Goal: Consume media (video, audio)

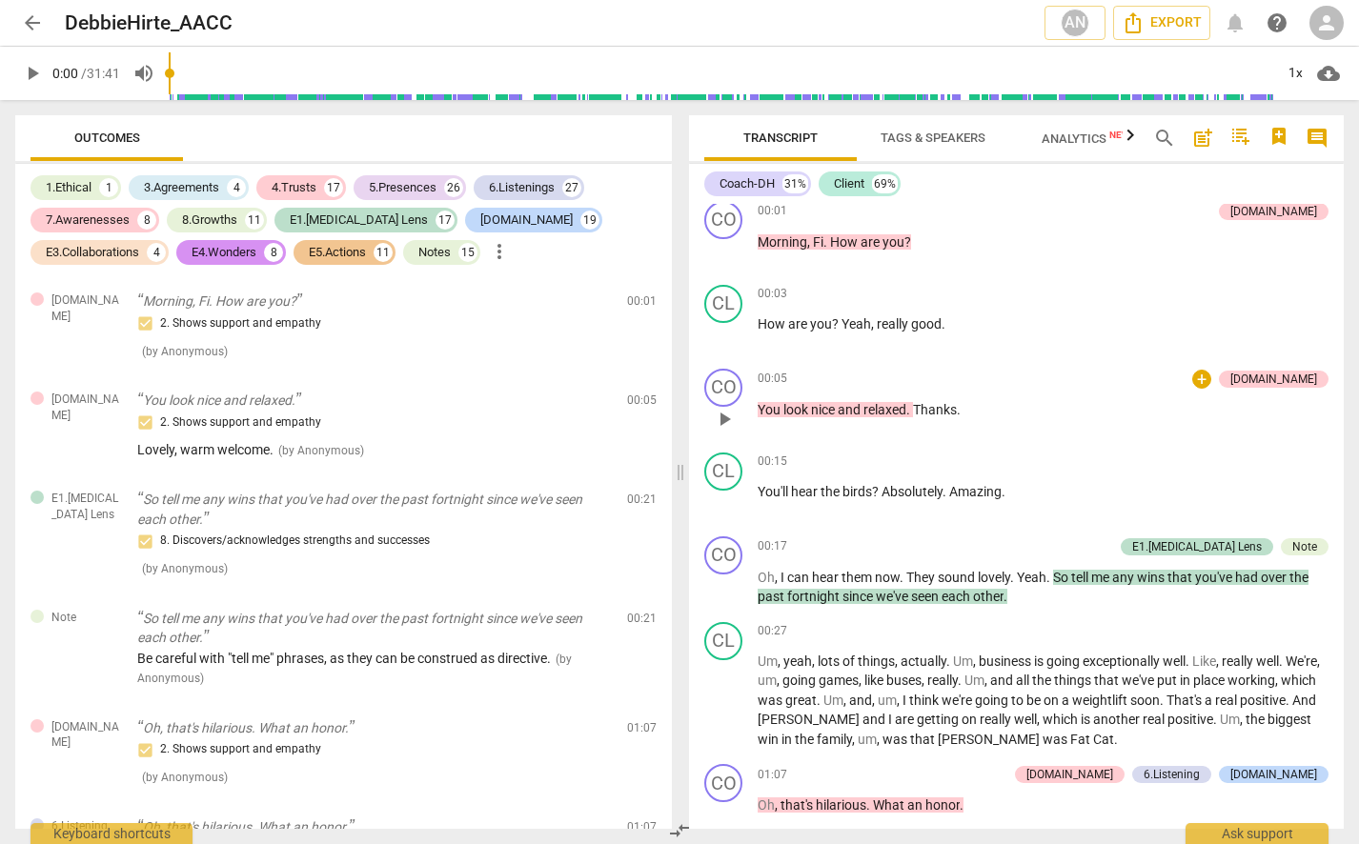
scroll to position [191, 0]
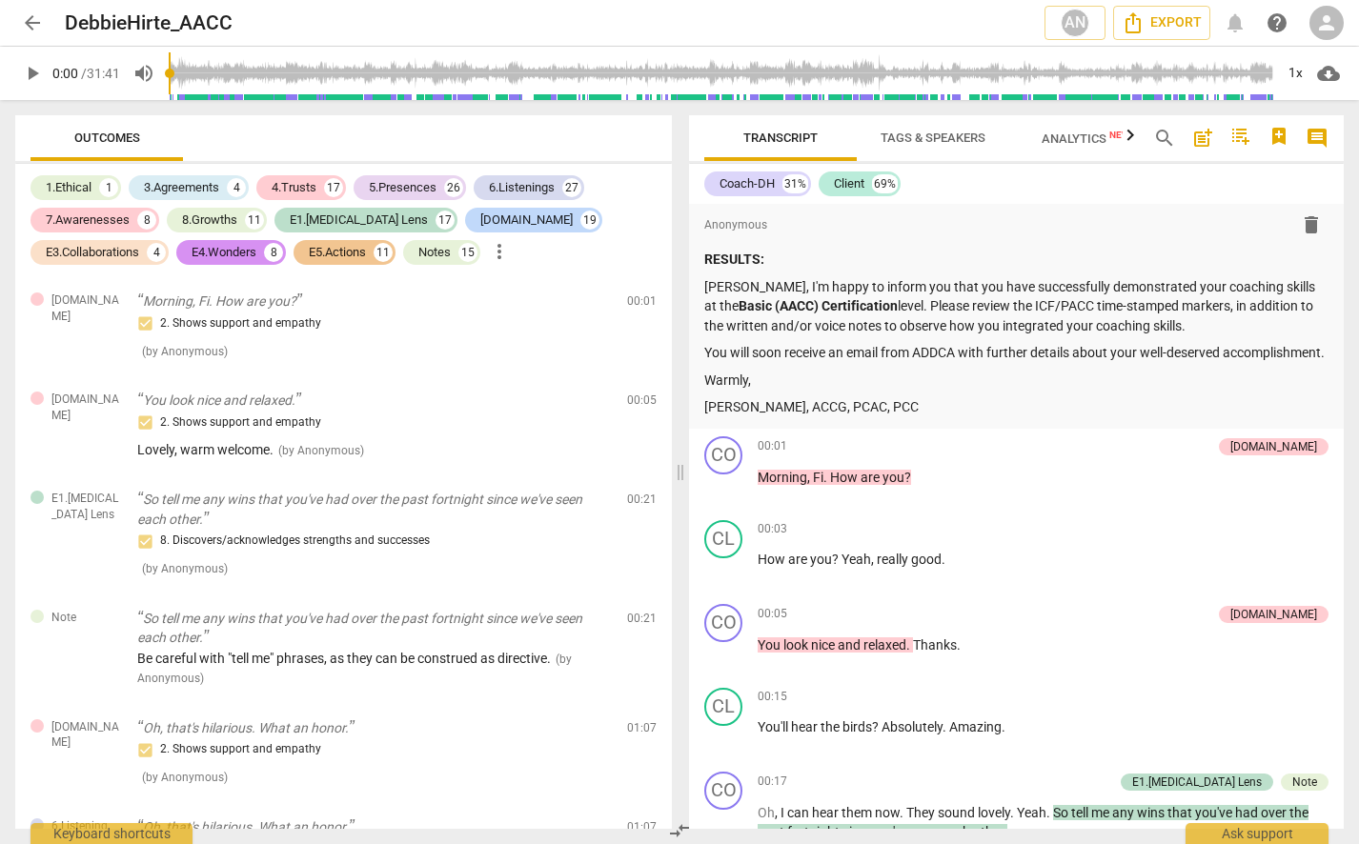
click at [33, 70] on span "play_arrow" at bounding box center [32, 73] width 23 height 23
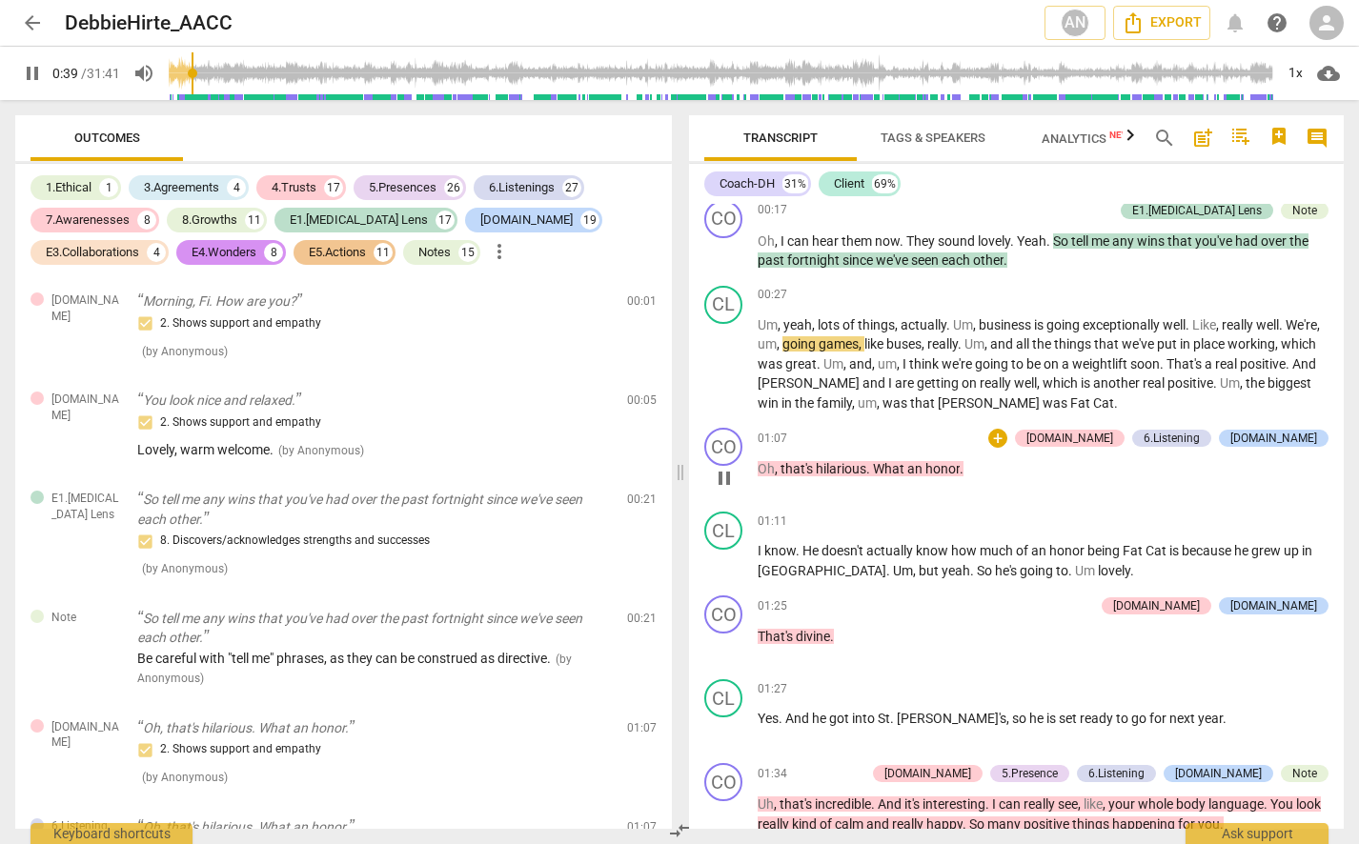
scroll to position [762, 0]
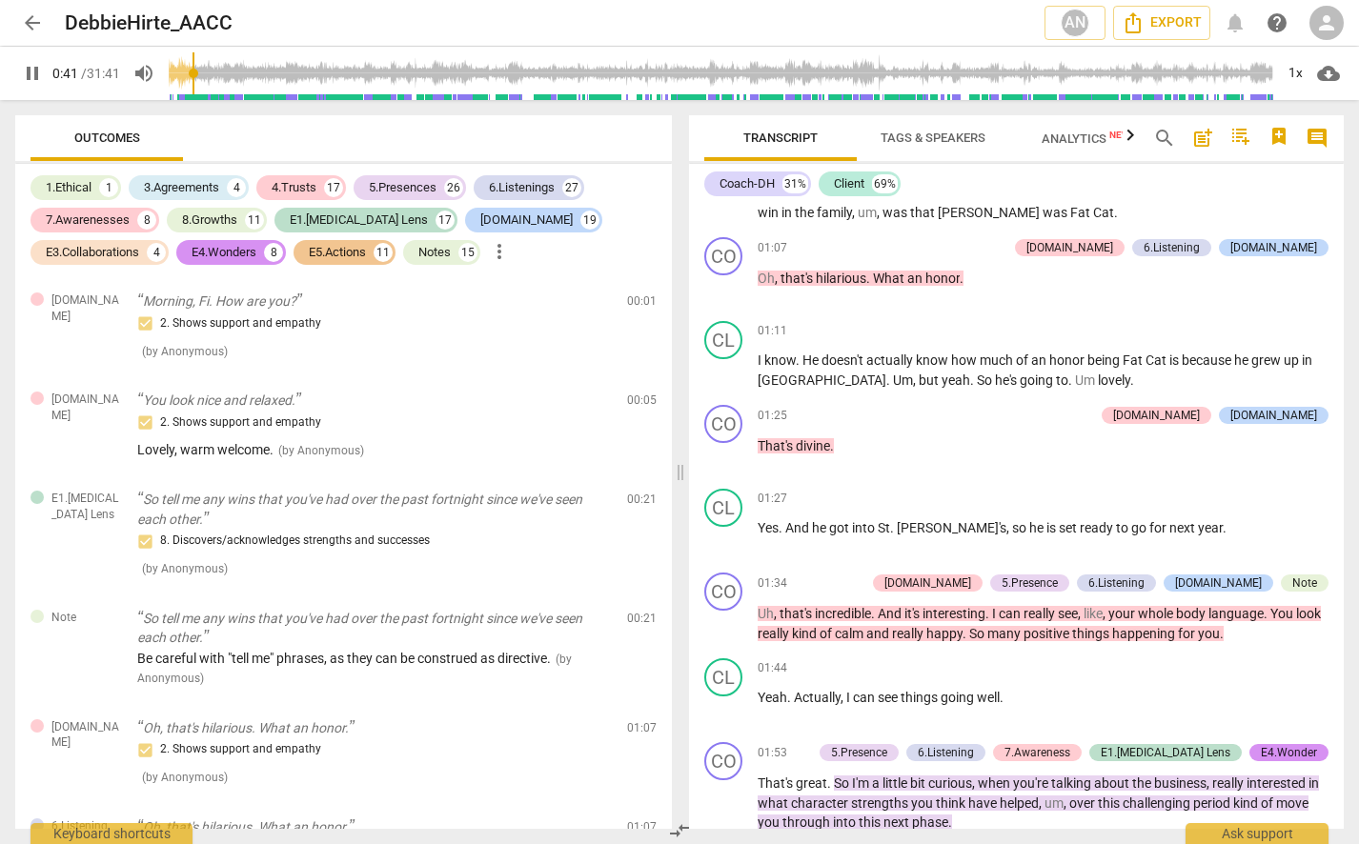
type input "42"
click at [31, 19] on span "arrow_back" at bounding box center [32, 22] width 23 height 23
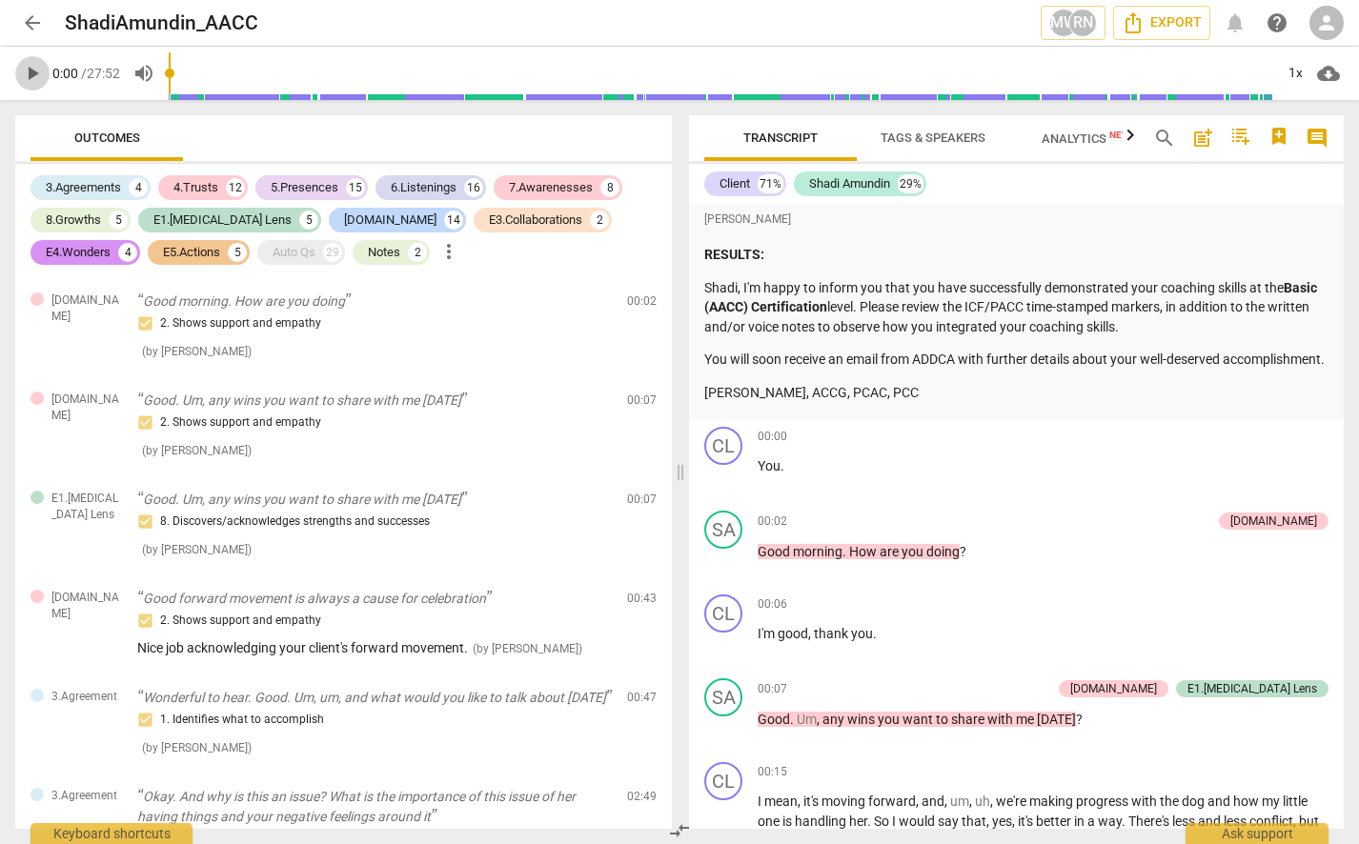
click at [30, 80] on span "play_arrow" at bounding box center [32, 73] width 23 height 23
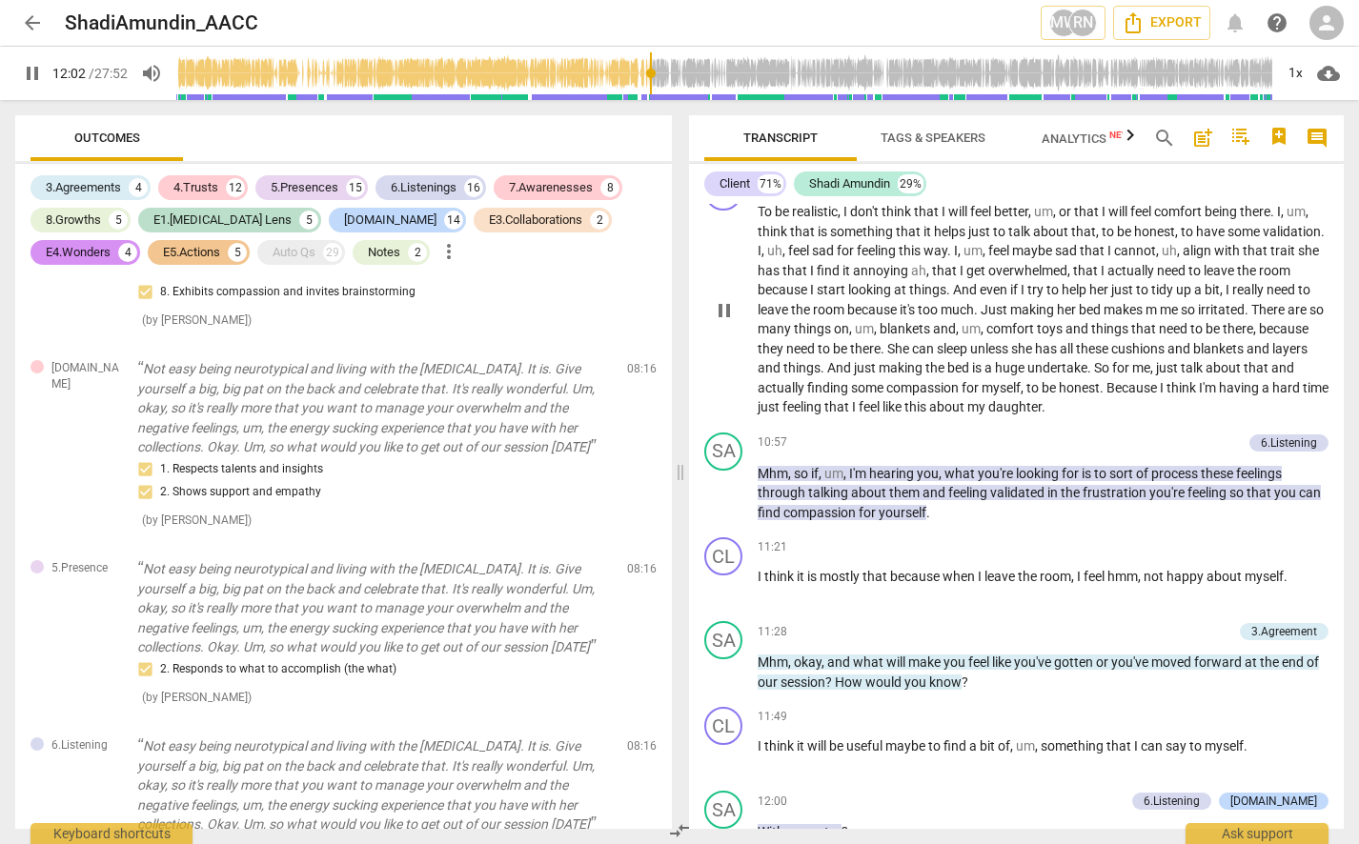
scroll to position [3157, 0]
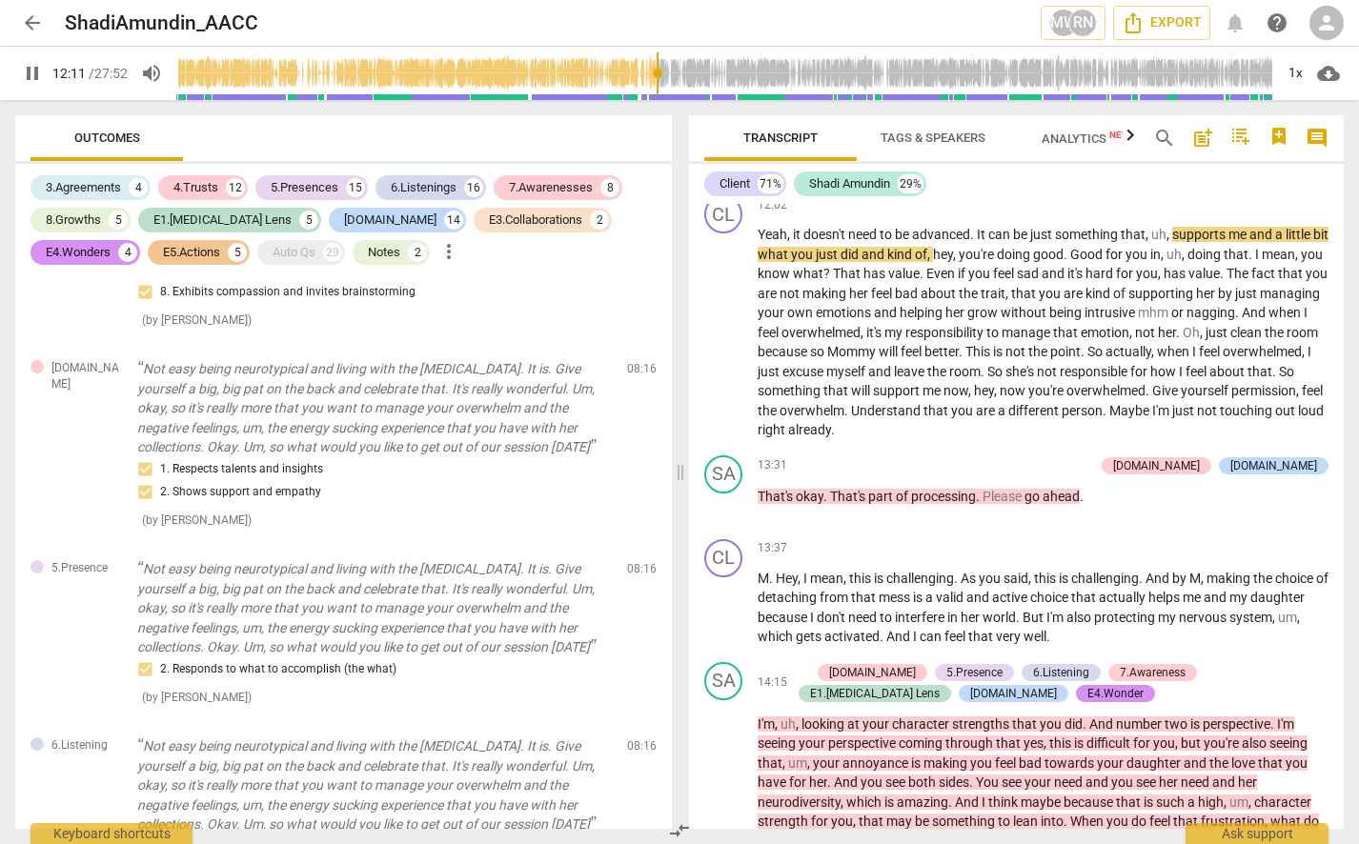
click at [614, 74] on input "range" at bounding box center [724, 73] width 1097 height 61
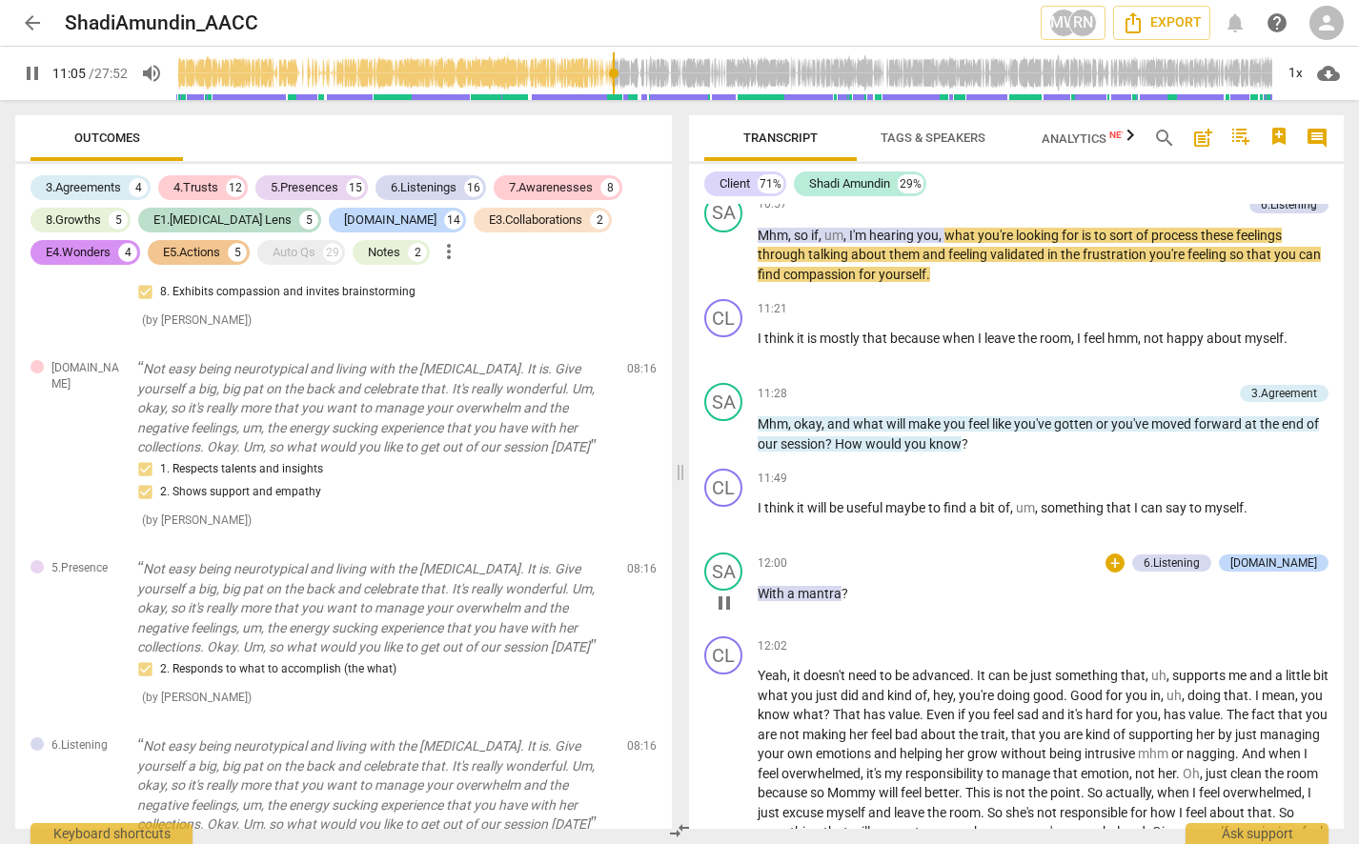
scroll to position [2620, 0]
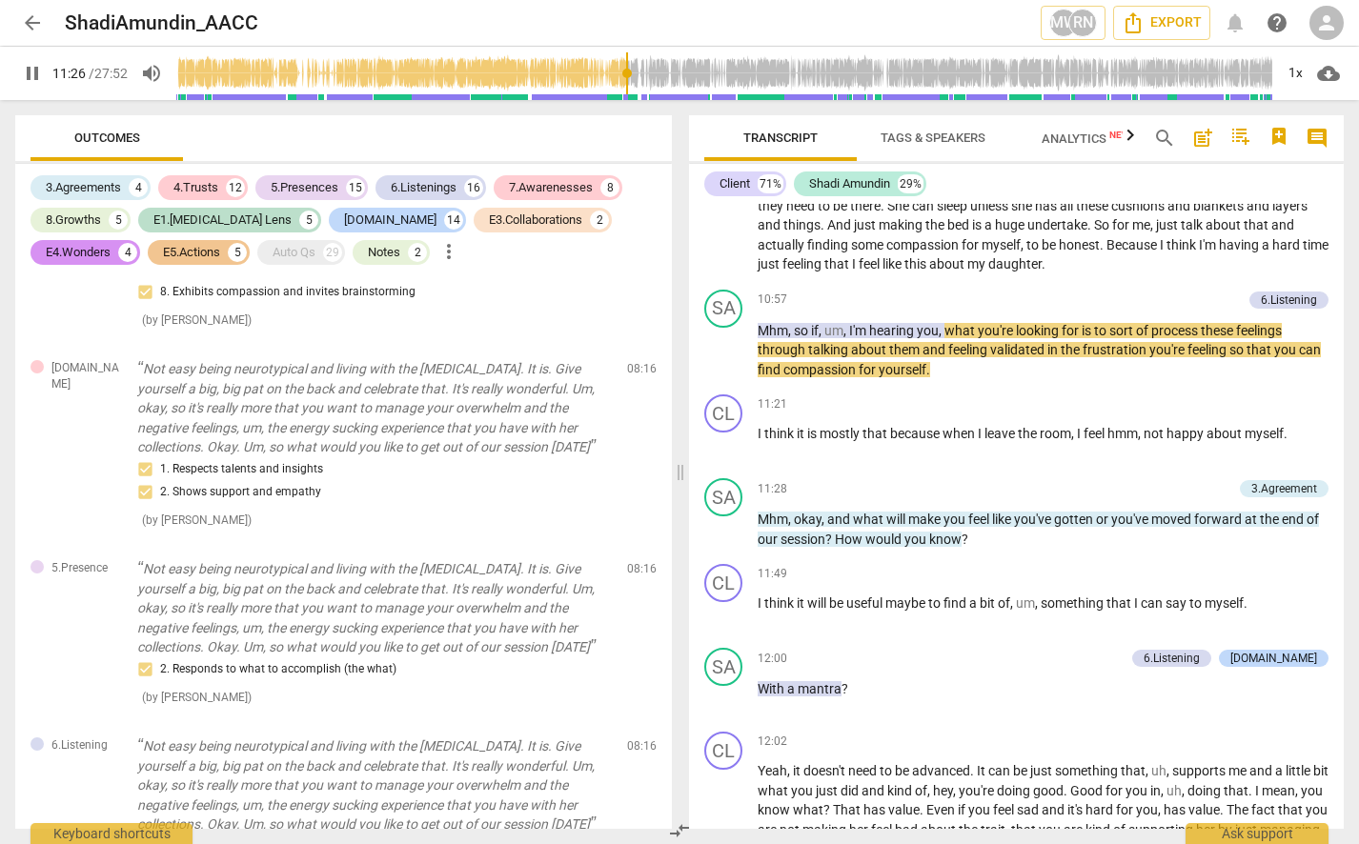
click at [628, 70] on input "range" at bounding box center [724, 73] width 1097 height 61
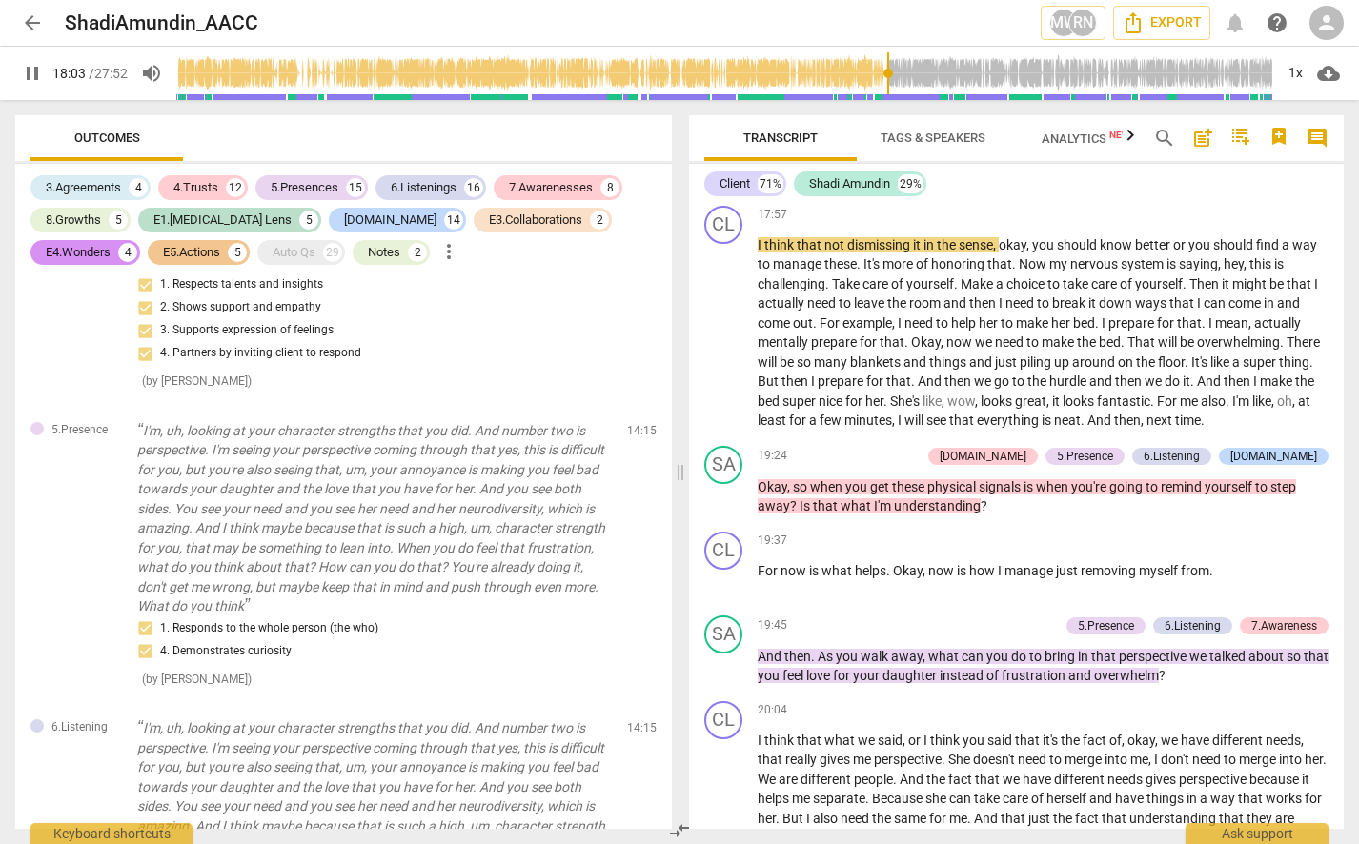
scroll to position [4812, 0]
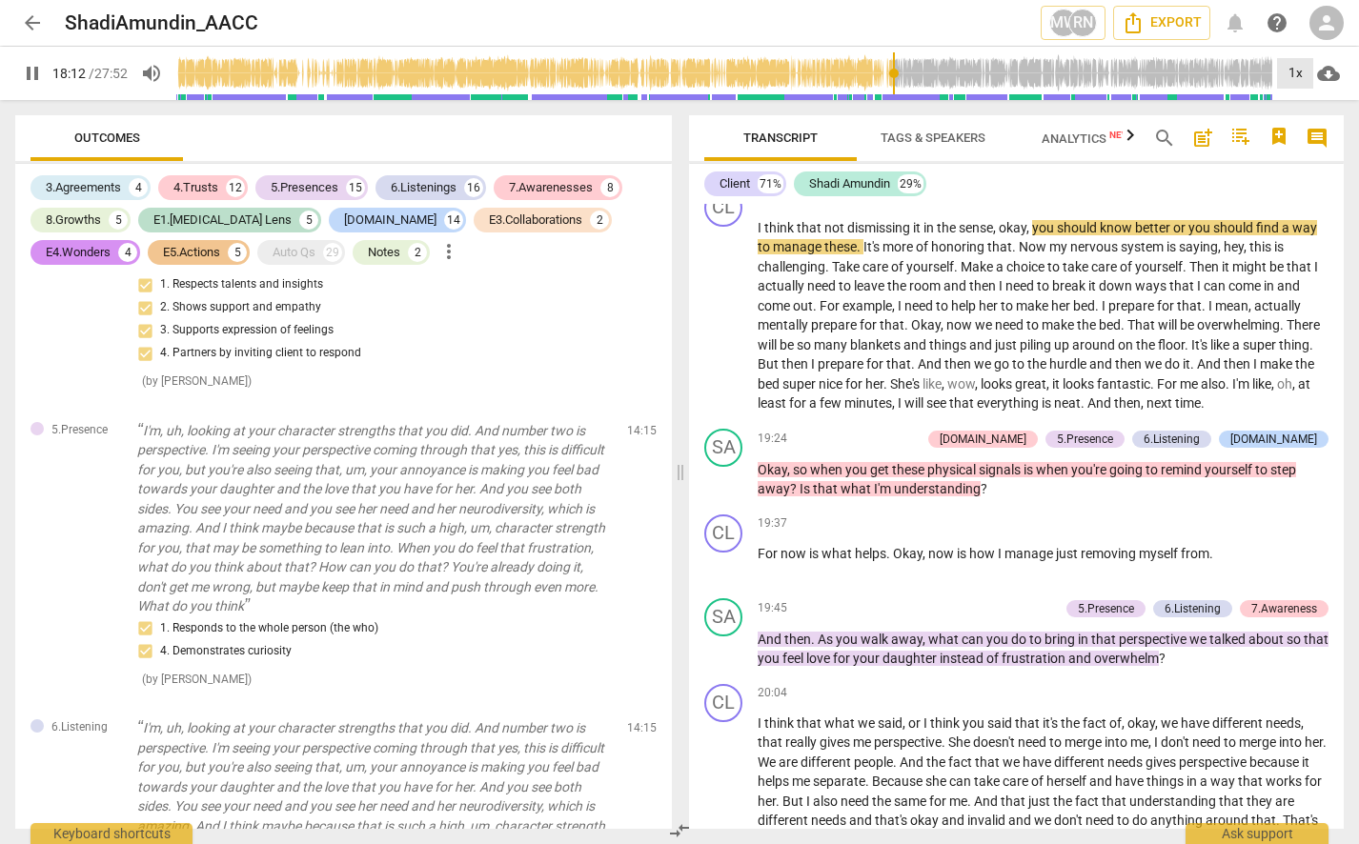
click at [1306, 75] on div "1x" at bounding box center [1295, 73] width 36 height 30
click at [1312, 220] on li "2x" at bounding box center [1309, 220] width 64 height 36
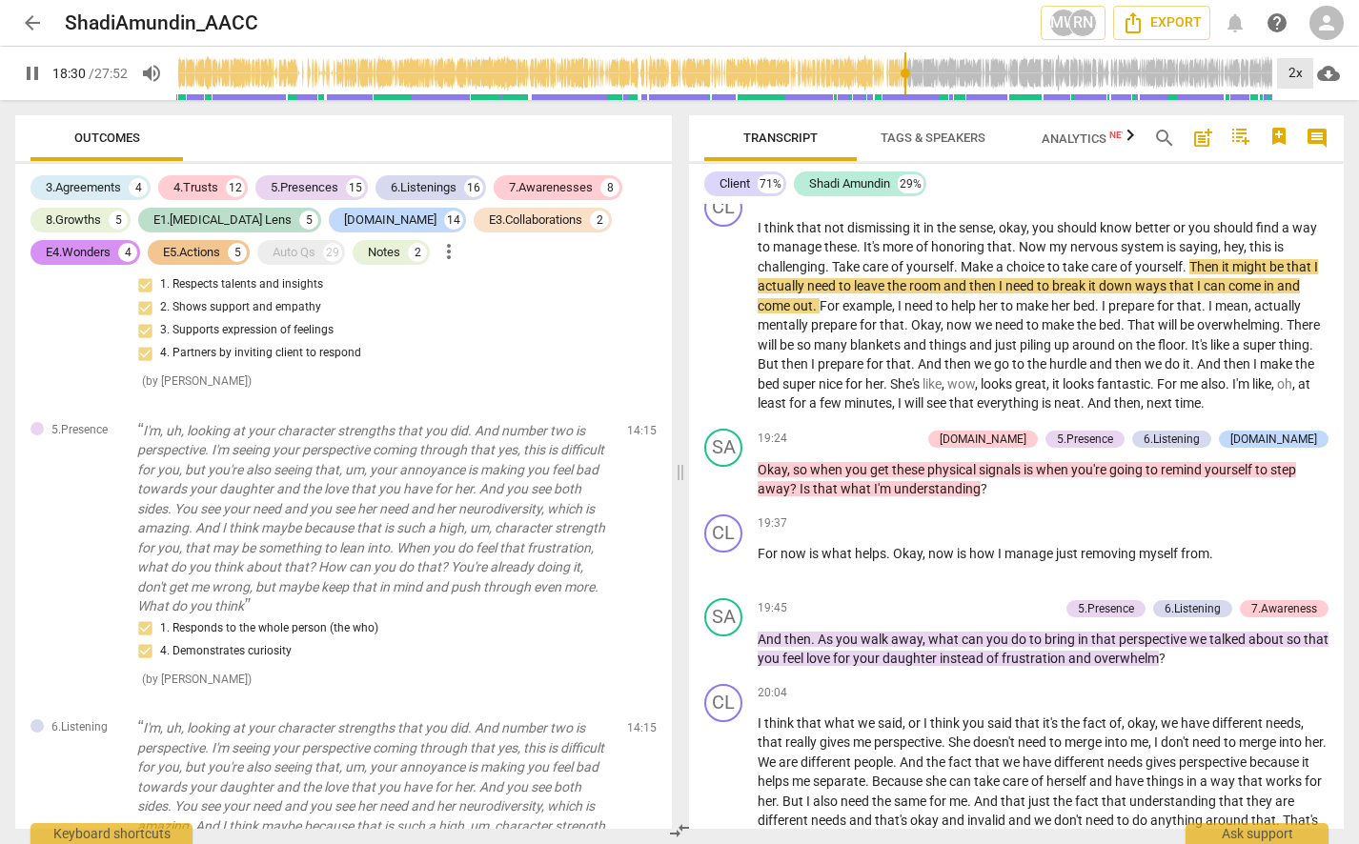
click at [1287, 73] on div "2x" at bounding box center [1295, 73] width 36 height 30
click at [1274, 177] on div at bounding box center [679, 422] width 1359 height 844
click at [1295, 180] on div "Client 71% Shadi Amundin 29%" at bounding box center [1016, 184] width 624 height 32
click at [1289, 82] on div "2x" at bounding box center [1295, 73] width 36 height 30
click at [1300, 178] on li "1.5x" at bounding box center [1309, 184] width 64 height 36
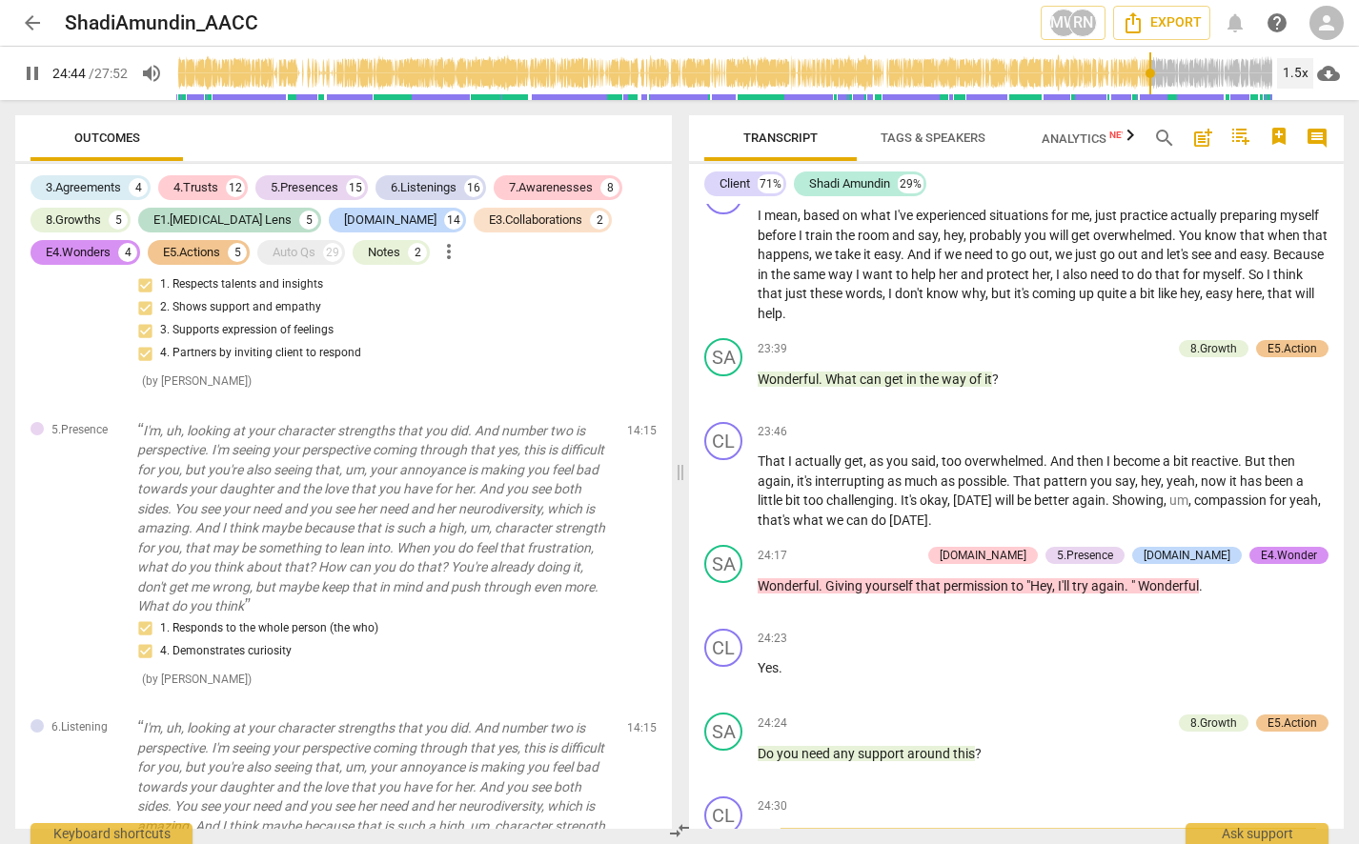
scroll to position [6558, 0]
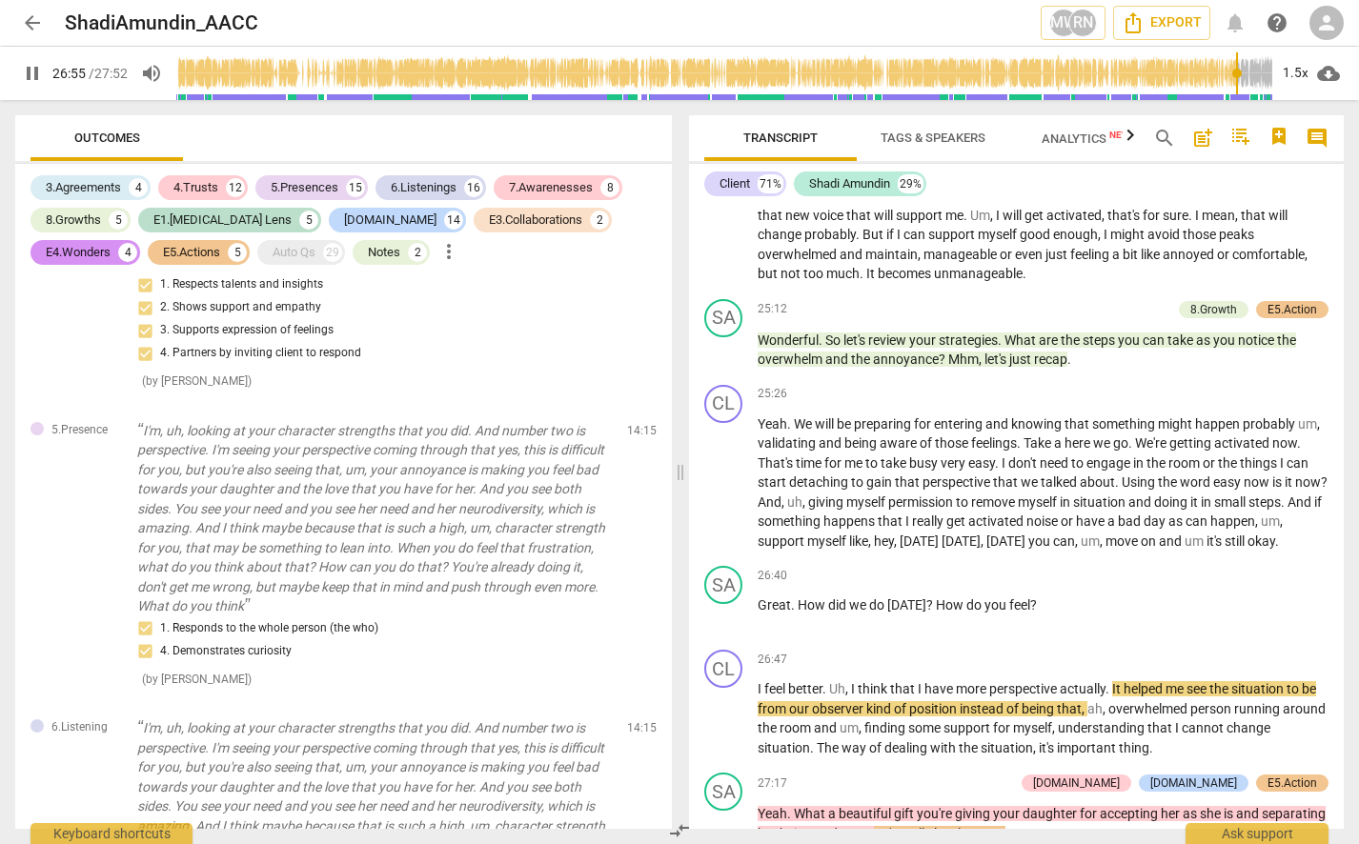
click at [1136, 75] on input "range" at bounding box center [724, 73] width 1097 height 61
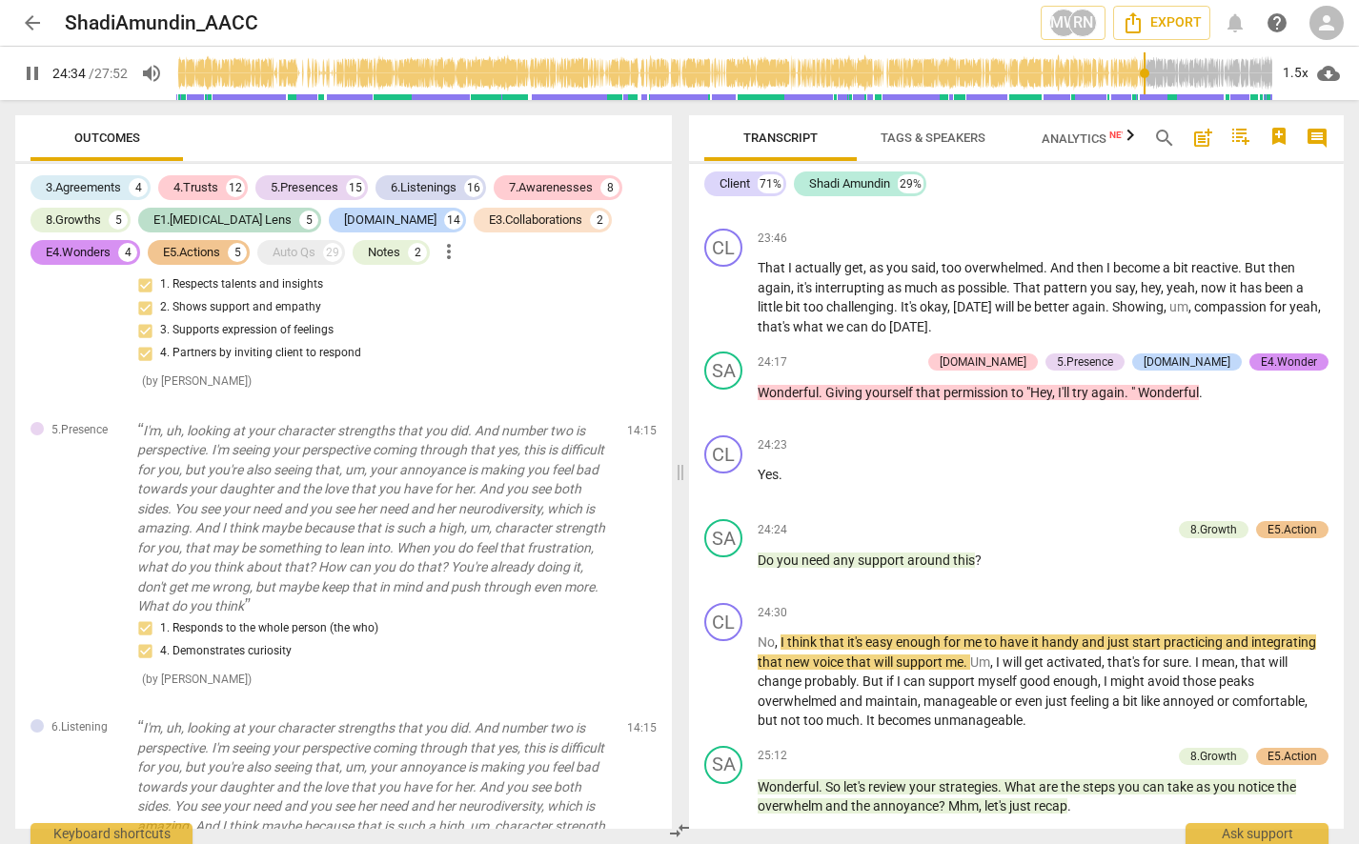
scroll to position [6081, 0]
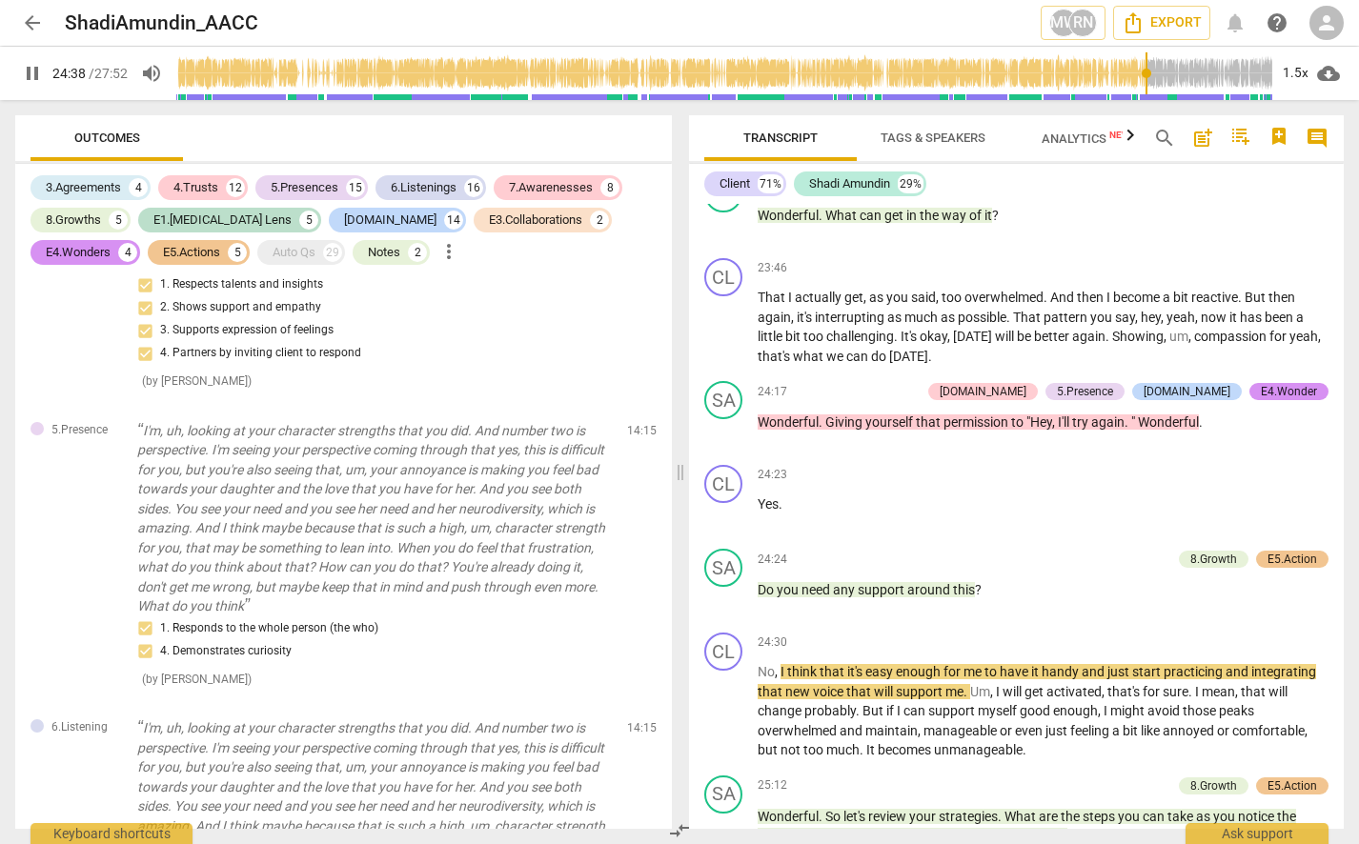
click at [1107, 73] on input "range" at bounding box center [724, 73] width 1097 height 61
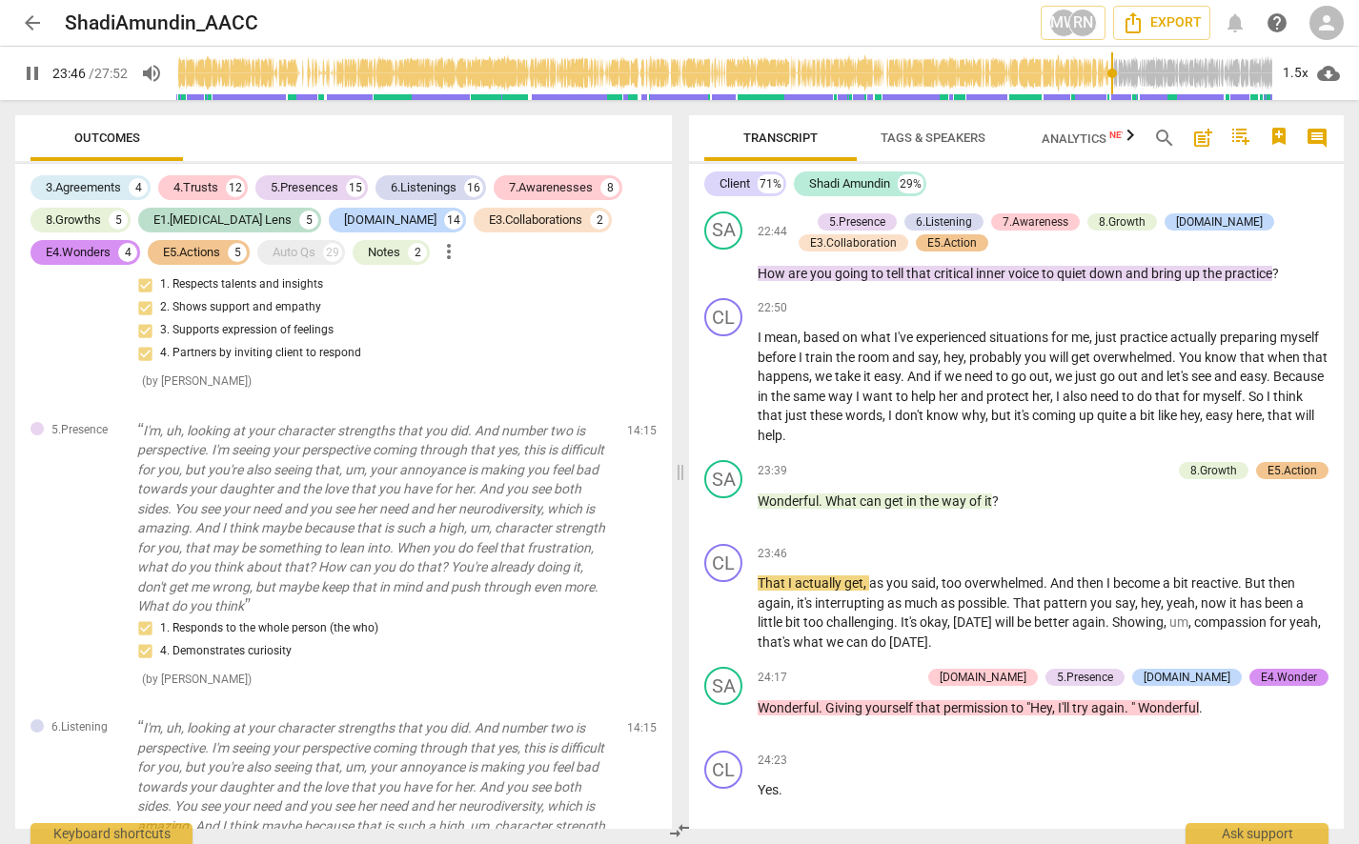
scroll to position [5605, 0]
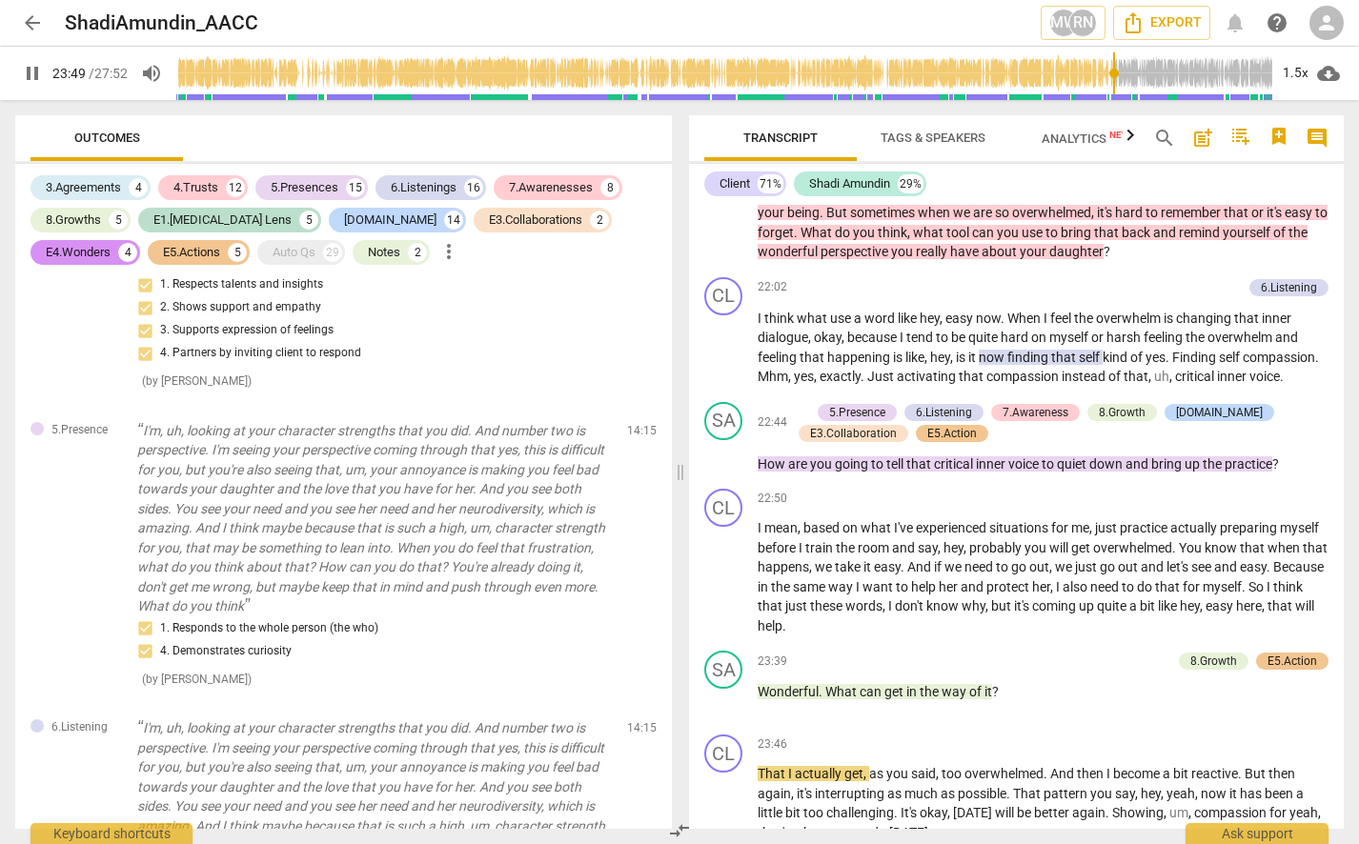
click at [1005, 80] on input "range" at bounding box center [724, 73] width 1097 height 61
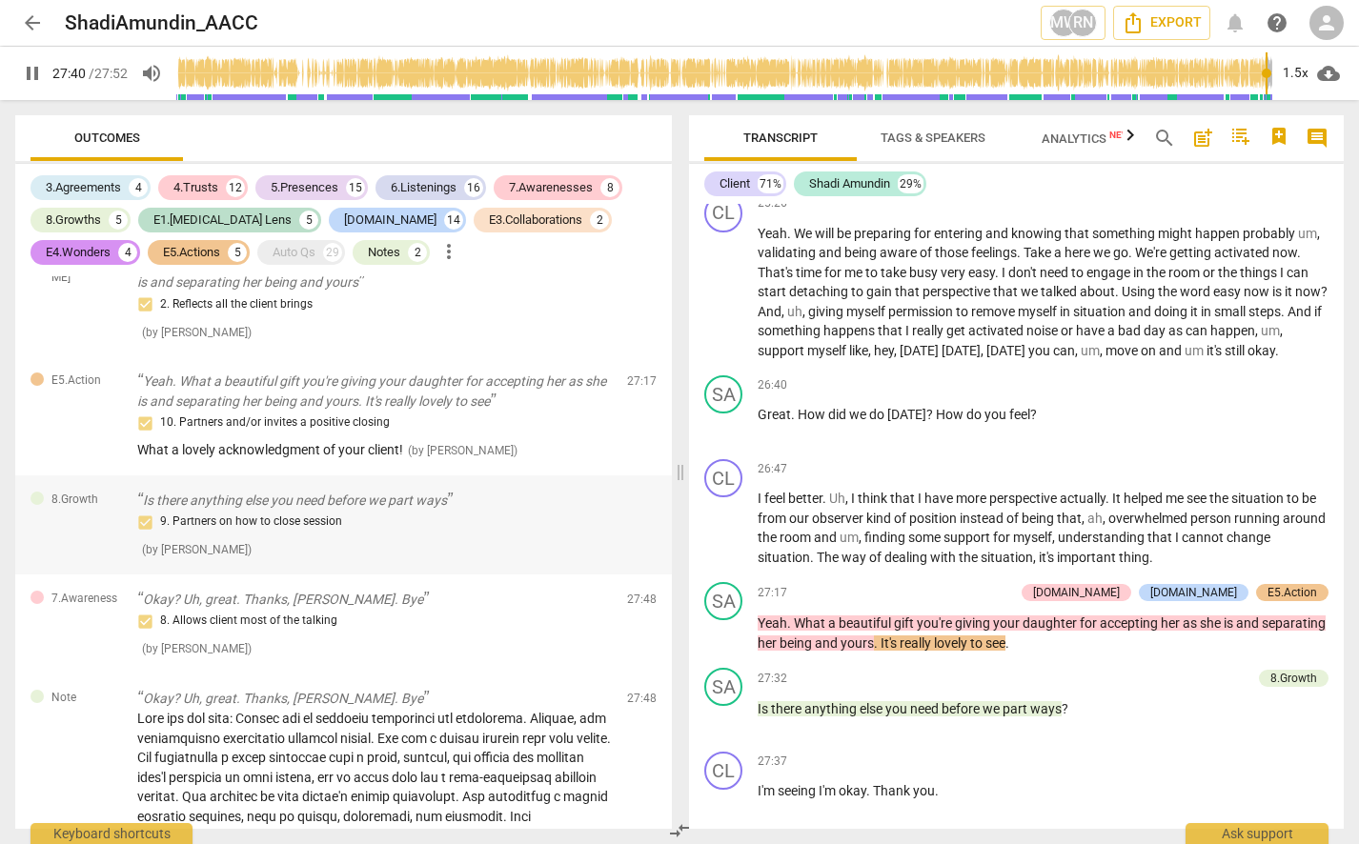
scroll to position [7170, 0]
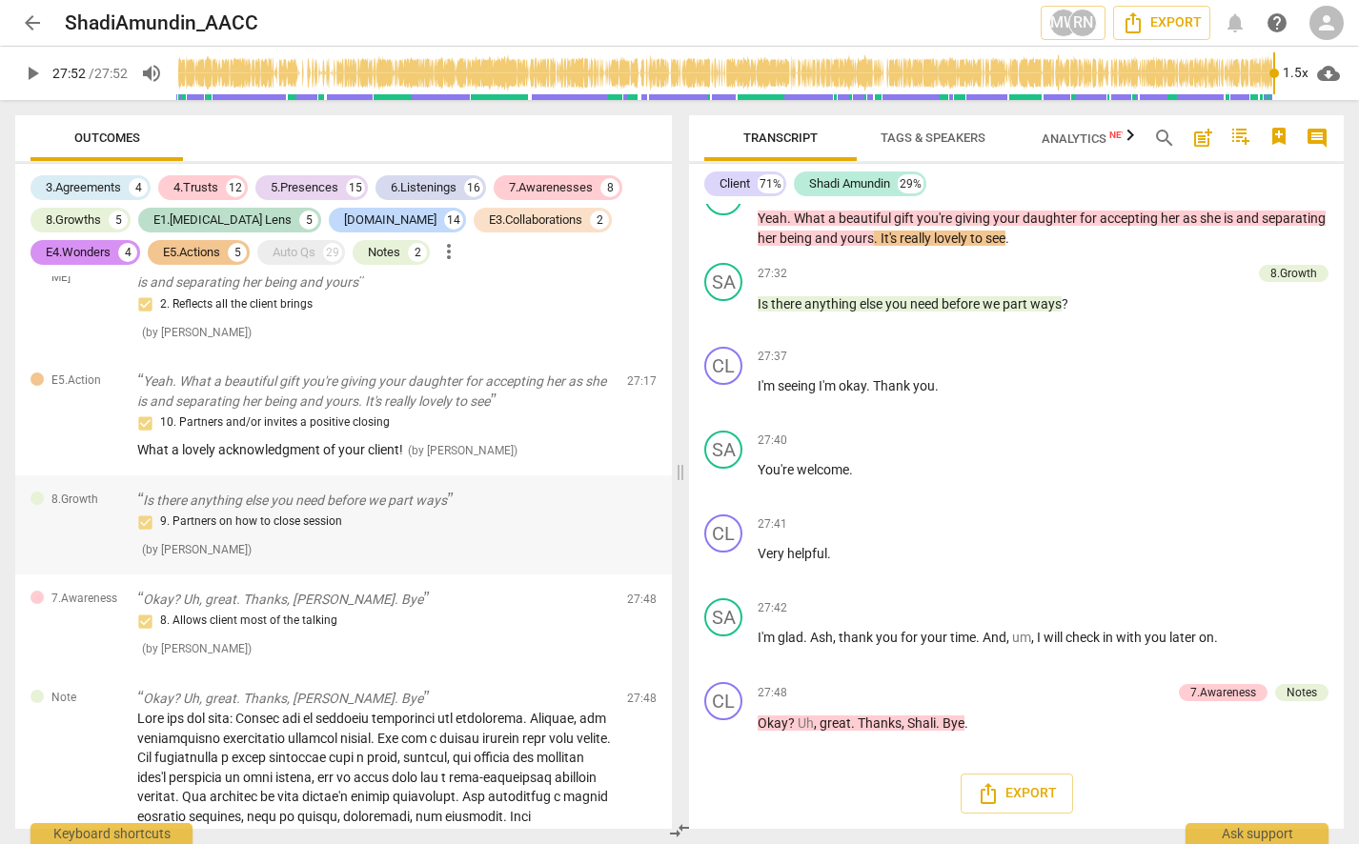
type input "1672"
click at [935, 133] on span "Tags & Speakers" at bounding box center [932, 138] width 105 height 14
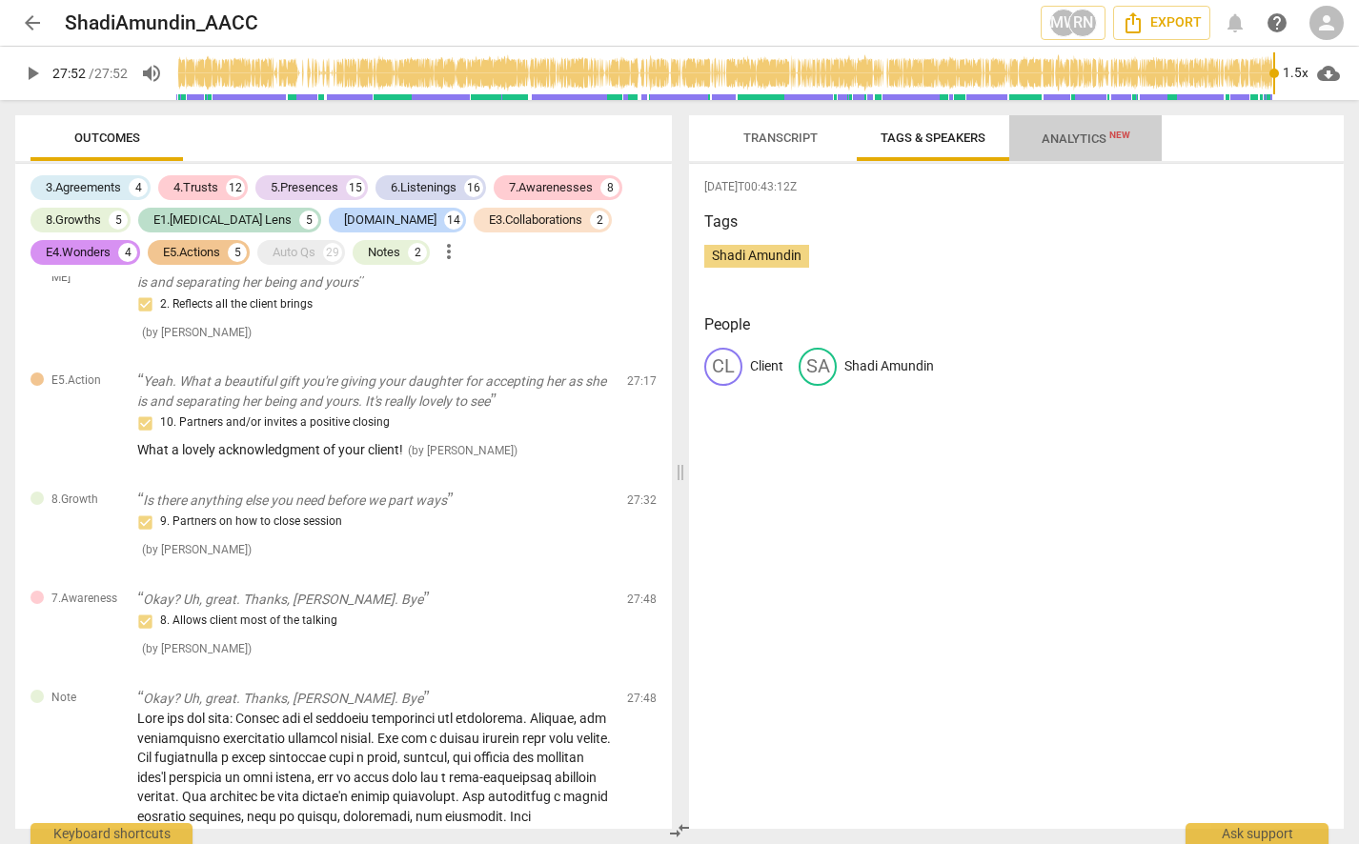
click at [1057, 144] on span "Analytics New" at bounding box center [1086, 138] width 89 height 14
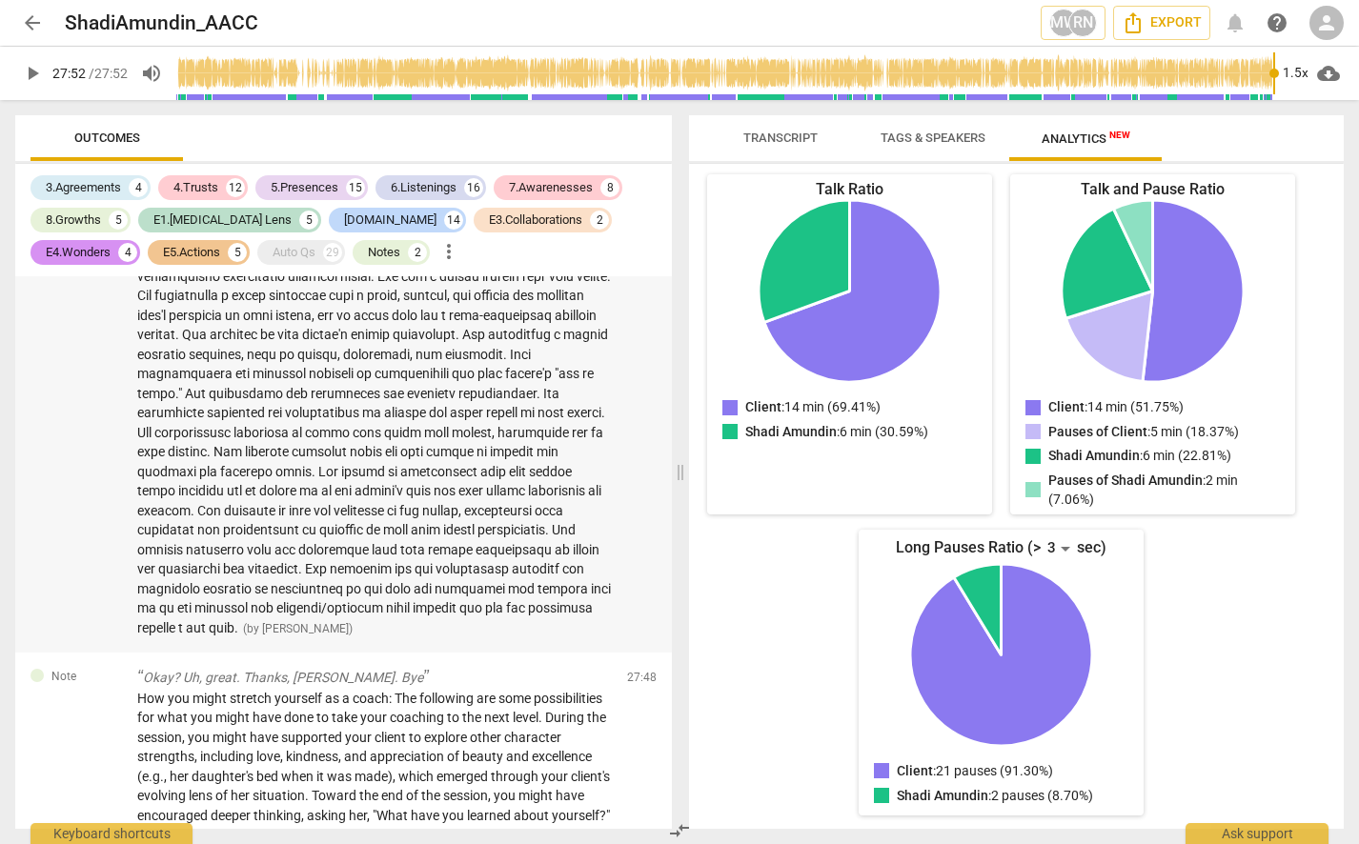
scroll to position [14697, 0]
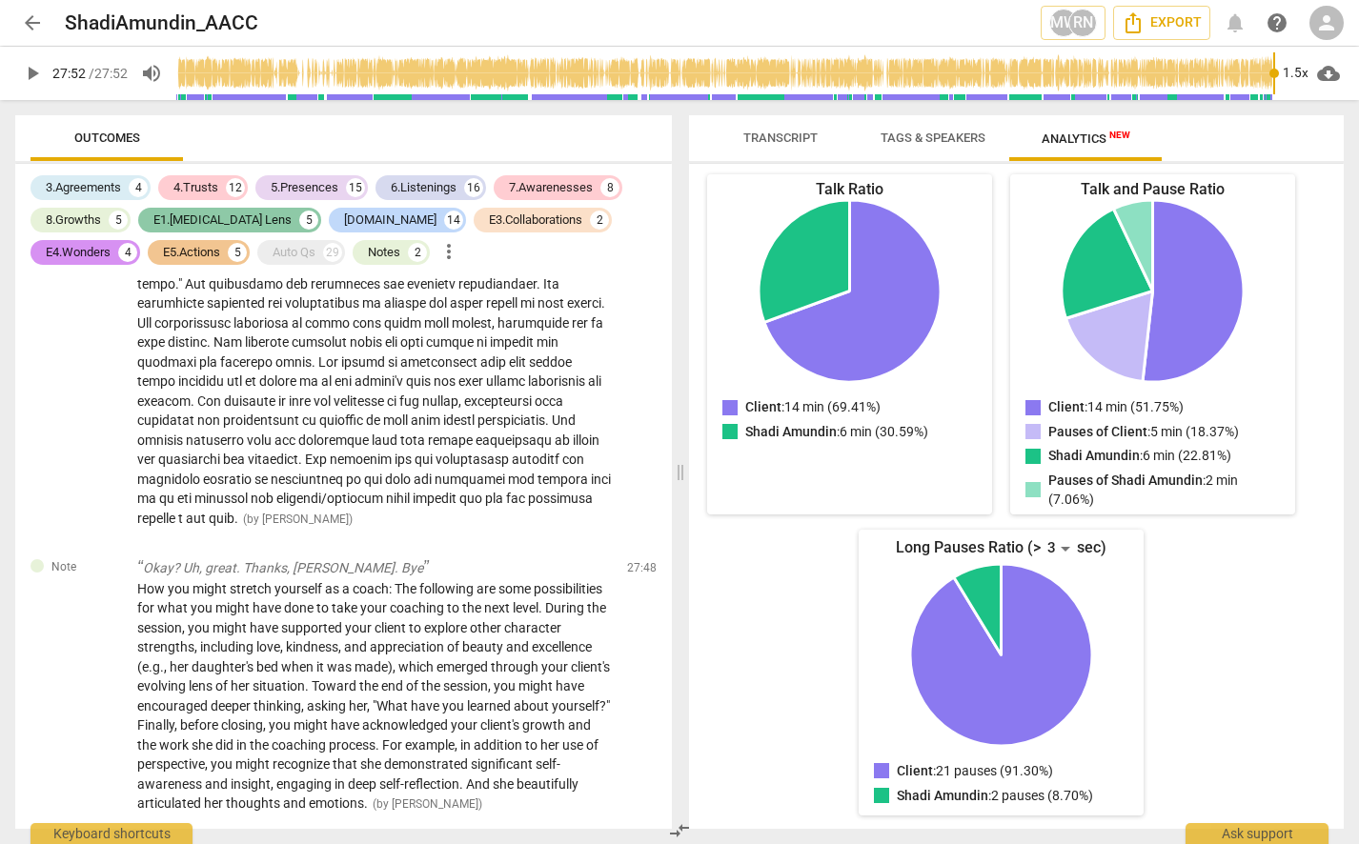
click at [221, 224] on div "E1.[MEDICAL_DATA] Lens" at bounding box center [222, 220] width 138 height 19
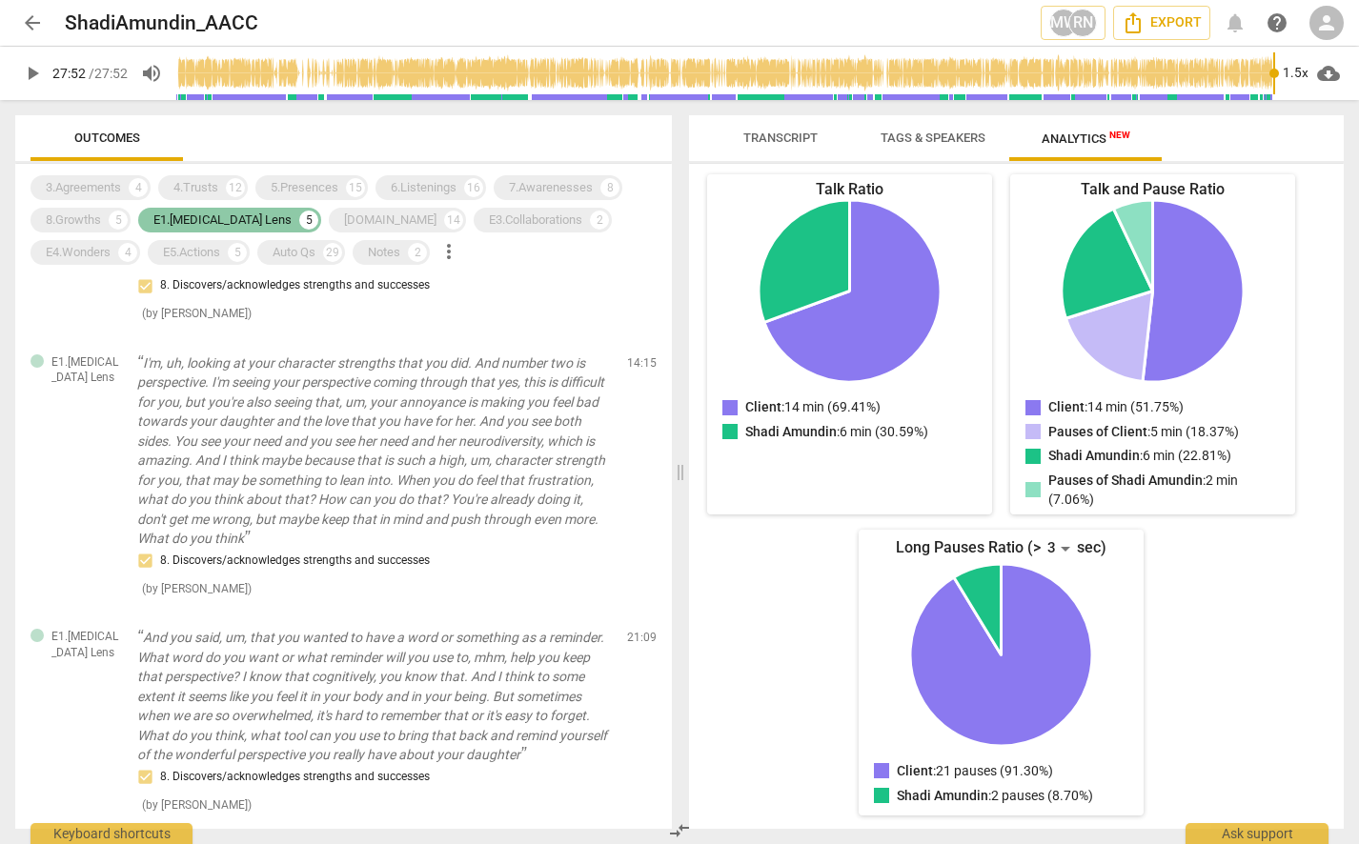
scroll to position [432, 0]
